Goal: Communication & Community: Ask a question

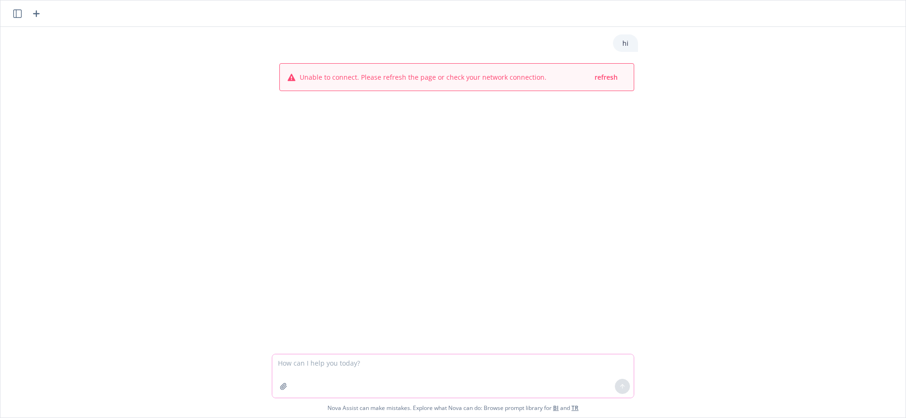
click at [385, 373] on textarea at bounding box center [452, 375] width 361 height 43
type textarea "hi"
click at [628, 390] on div at bounding box center [622, 386] width 23 height 23
click at [620, 385] on icon at bounding box center [622, 386] width 7 height 7
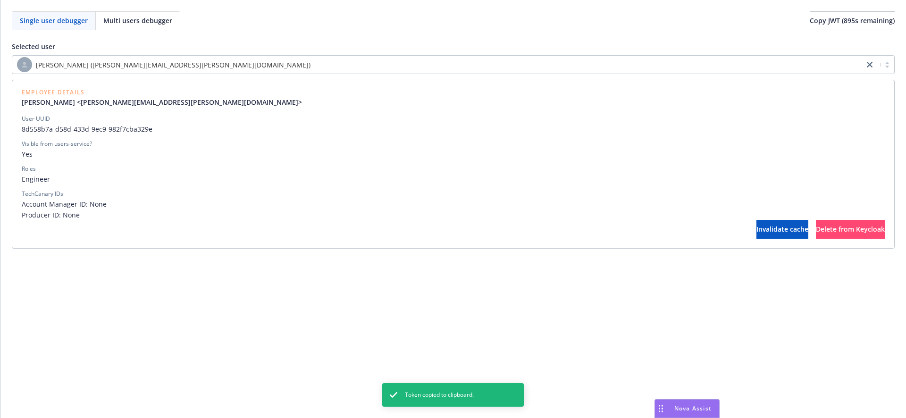
drag, startPoint x: 60, startPoint y: 55, endPoint x: 64, endPoint y: 59, distance: 5.4
click at [61, 55] on div "[PERSON_NAME] ([PERSON_NAME][EMAIL_ADDRESS][PERSON_NAME][DOMAIN_NAME])" at bounding box center [453, 64] width 883 height 19
click at [64, 60] on span "[PERSON_NAME] ([PERSON_NAME][EMAIL_ADDRESS][PERSON_NAME][DOMAIN_NAME])" at bounding box center [173, 65] width 275 height 10
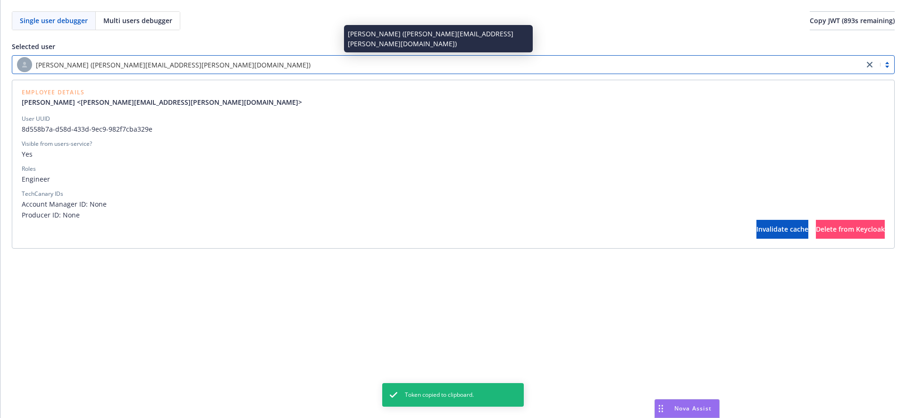
click at [84, 67] on span "[PERSON_NAME] ([PERSON_NAME][EMAIL_ADDRESS][PERSON_NAME][DOMAIN_NAME])" at bounding box center [173, 65] width 275 height 10
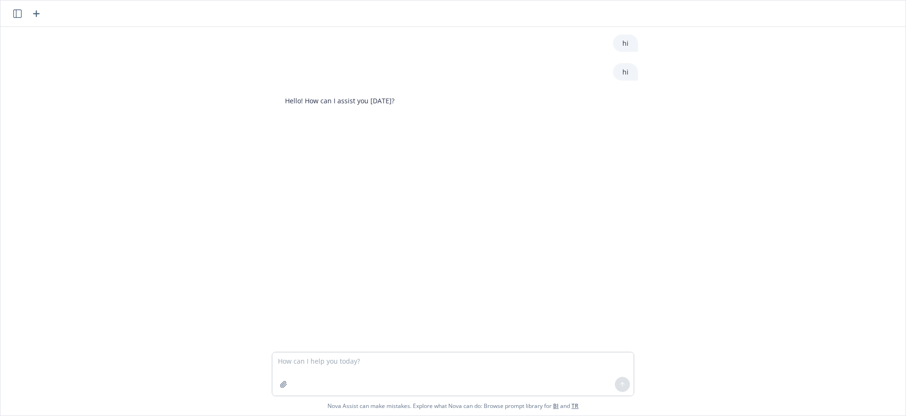
click at [39, 14] on icon "button" at bounding box center [36, 13] width 11 height 11
